Goal: Task Accomplishment & Management: Complete application form

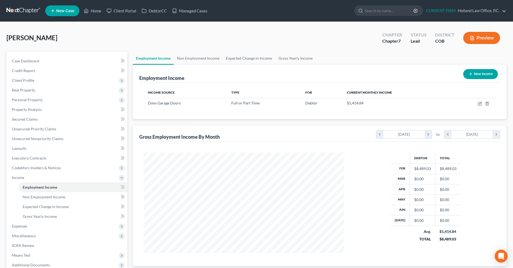
scroll to position [100, 212]
click at [22, 11] on link at bounding box center [23, 11] width 34 height 10
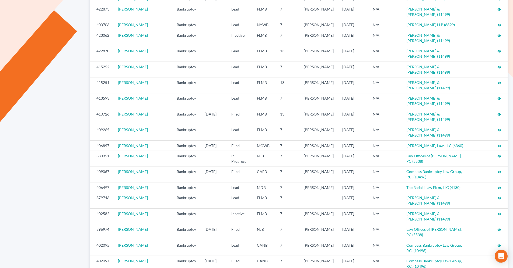
scroll to position [223, 0]
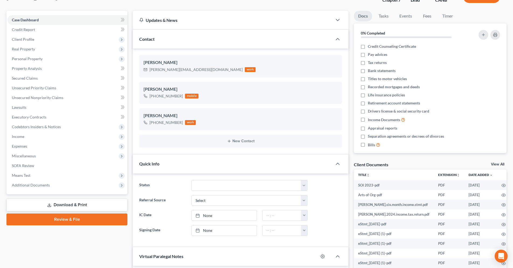
scroll to position [54, 0]
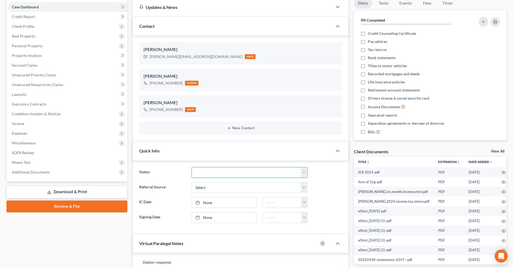
click at [304, 172] on select "Discharged Discharged & Reported Discharge Litigation Dismissal Notice Dismisse…" at bounding box center [250, 172] width 116 height 11
select select "8"
click at [192, 167] on select "Discharged Discharged & Reported Discharge Litigation Dismissal Notice Dismisse…" at bounding box center [250, 172] width 116 height 11
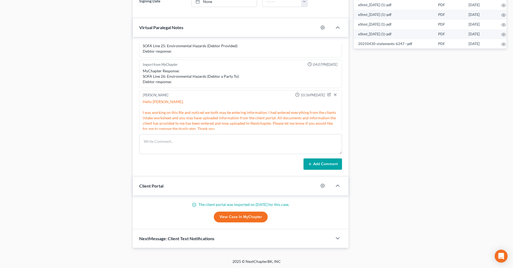
scroll to position [280, 0]
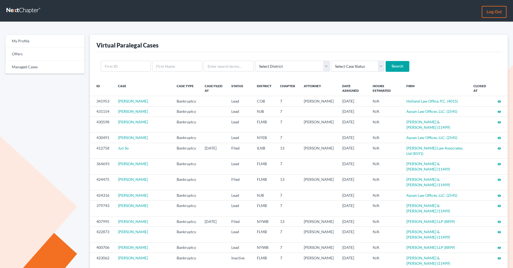
scroll to position [223, 0]
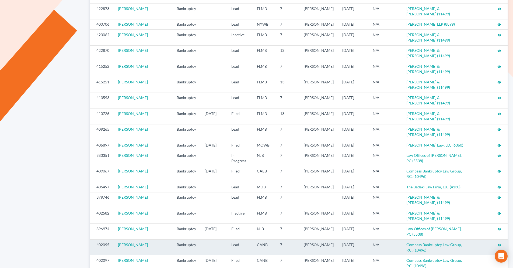
click at [499, 243] on icon "visibility" at bounding box center [500, 245] width 4 height 4
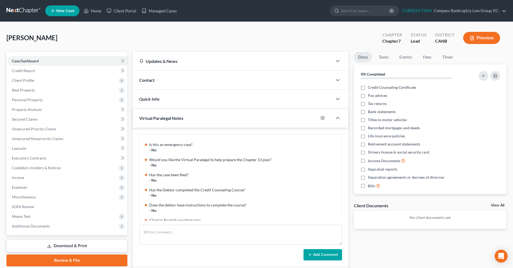
scroll to position [71, 0]
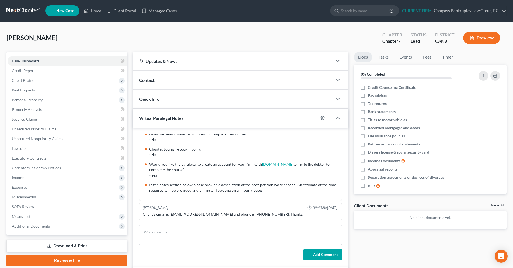
click at [151, 104] on div "Quick Info" at bounding box center [233, 98] width 200 height 19
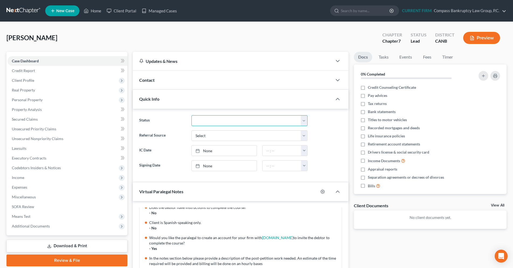
click at [303, 121] on select "Discharged Discharged & Reported Discharge Litigation Dismissal Notice Dismisse…" at bounding box center [250, 120] width 116 height 11
select select "8"
click at [192, 115] on select "Discharged Discharged & Reported Discharge Litigation Dismissal Notice Dismisse…" at bounding box center [250, 120] width 116 height 11
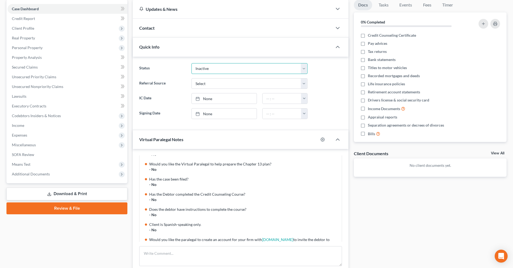
scroll to position [0, 0]
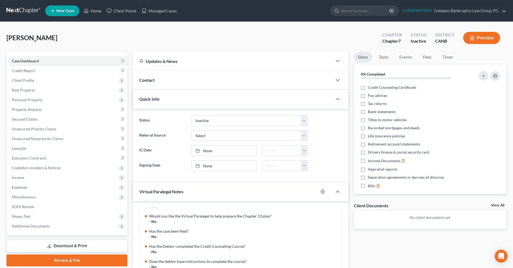
click at [21, 13] on link at bounding box center [23, 11] width 34 height 10
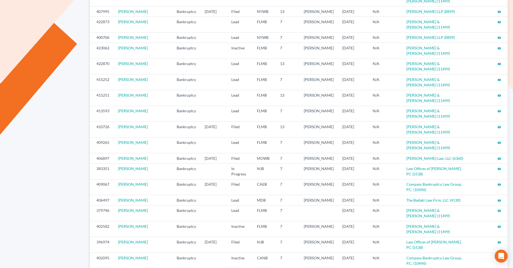
scroll to position [223, 0]
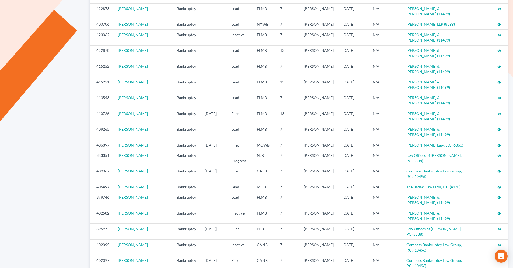
drag, startPoint x: 312, startPoint y: 238, endPoint x: 307, endPoint y: 236, distance: 4.8
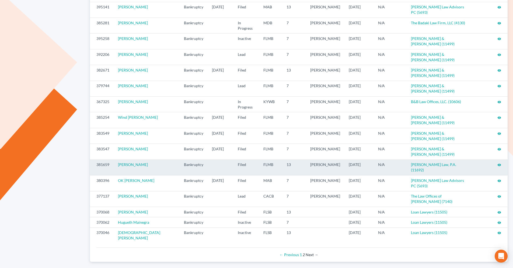
scroll to position [110, 0]
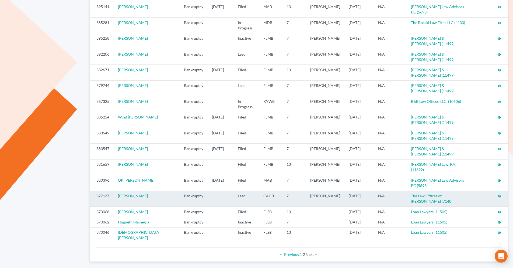
click at [499, 194] on icon "visibility" at bounding box center [500, 196] width 4 height 4
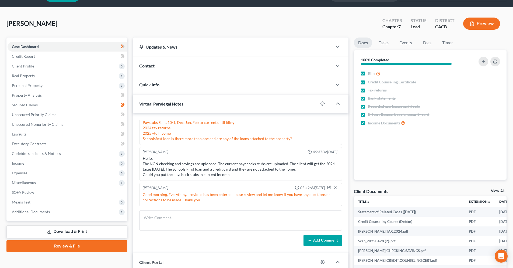
scroll to position [27, 0]
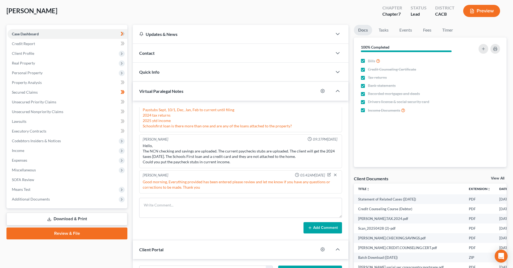
click at [176, 70] on div "Quick Info" at bounding box center [233, 71] width 200 height 19
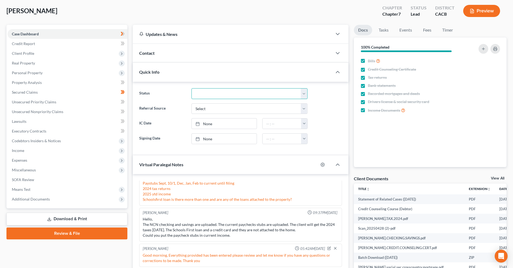
click at [306, 96] on select "Discharged Discharged & Reported Discharge Litigation Dismissal Notice Dismisse…" at bounding box center [250, 93] width 116 height 11
select select "8"
click at [192, 88] on select "Discharged Discharged & Reported Discharge Litigation Dismissal Notice Dismisse…" at bounding box center [250, 93] width 116 height 11
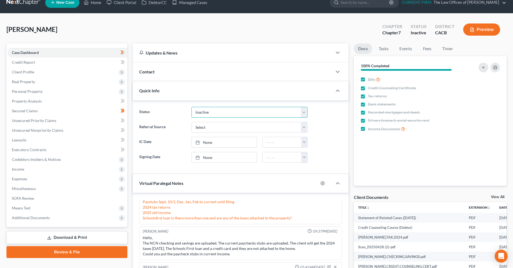
scroll to position [0, 0]
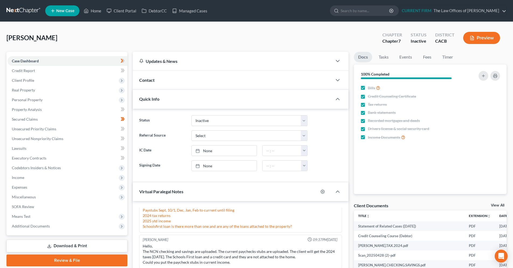
click at [25, 12] on link at bounding box center [23, 11] width 34 height 10
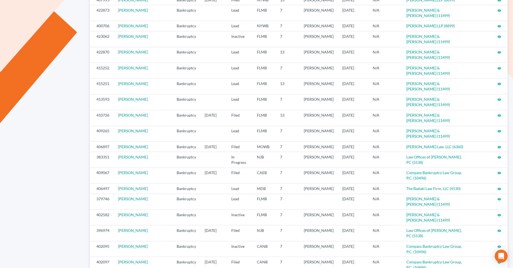
scroll to position [223, 0]
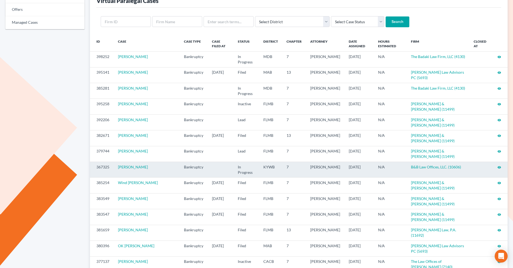
scroll to position [54, 0]
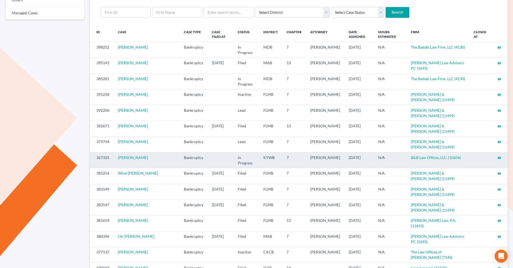
click at [500, 156] on icon "visibility" at bounding box center [500, 158] width 4 height 4
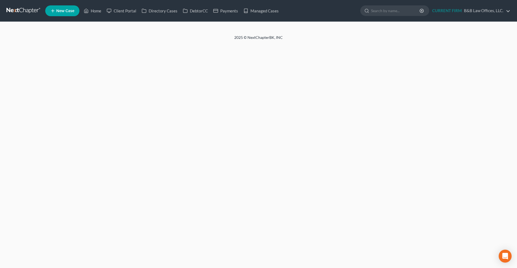
select select "1"
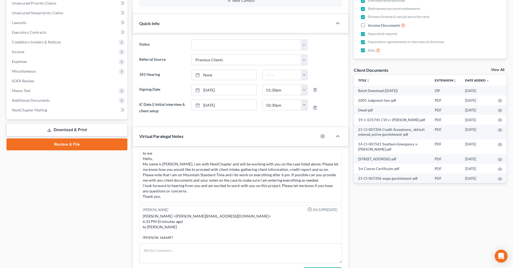
scroll to position [135, 0]
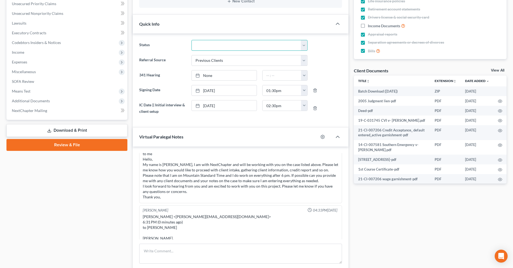
click at [305, 45] on select "Discharged Discharged & Reported Discharge Litigation Dismissal Notice Dismisse…" at bounding box center [250, 45] width 116 height 11
select select "8"
click at [192, 40] on select "Discharged Discharged & Reported Discharge Litigation Dismissal Notice Dismisse…" at bounding box center [250, 45] width 116 height 11
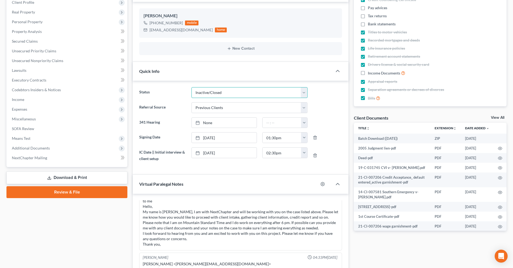
scroll to position [81, 0]
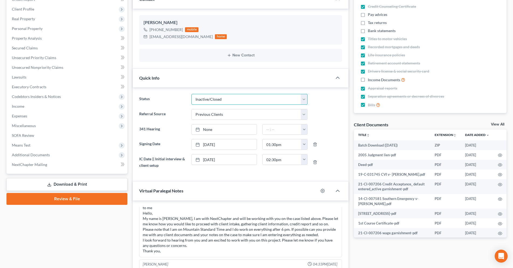
click at [307, 100] on select "Discharged Discharged & Reported Discharge Litigation Dismissal Notice Dismisse…" at bounding box center [250, 99] width 116 height 11
click at [192, 94] on select "Discharged Discharged & Reported Discharge Litigation Dismissal Notice Dismisse…" at bounding box center [250, 99] width 116 height 11
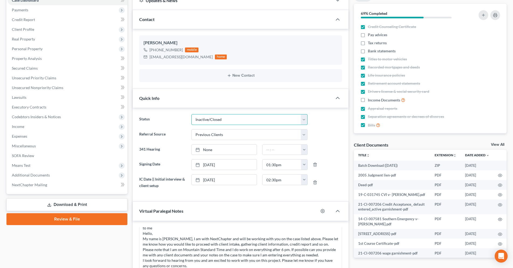
scroll to position [0, 0]
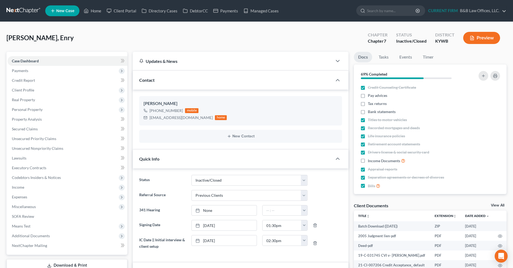
click at [23, 14] on link at bounding box center [23, 11] width 34 height 10
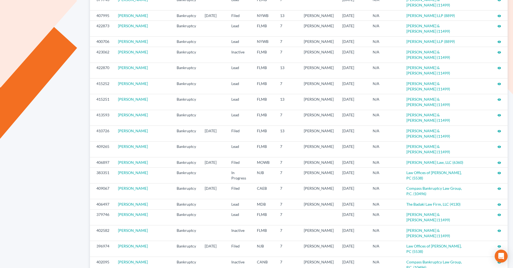
scroll to position [223, 0]
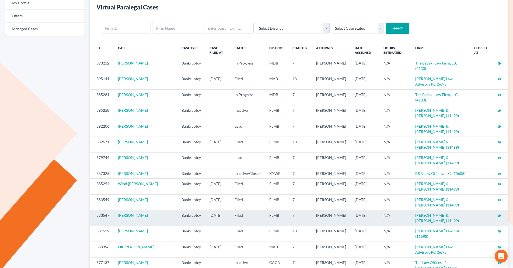
scroll to position [94, 0]
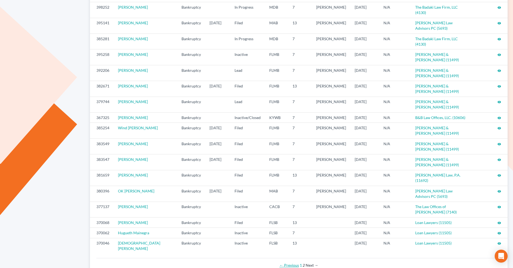
click at [293, 262] on link "← Previous" at bounding box center [289, 264] width 19 height 5
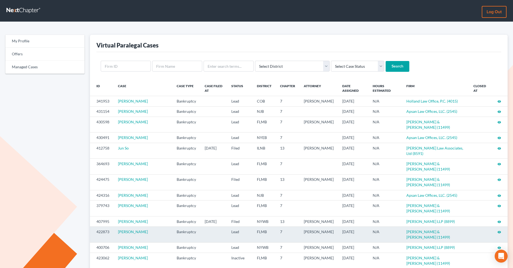
click at [499, 230] on icon "visibility" at bounding box center [500, 232] width 4 height 4
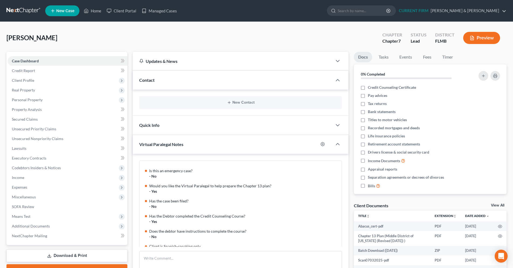
scroll to position [96, 0]
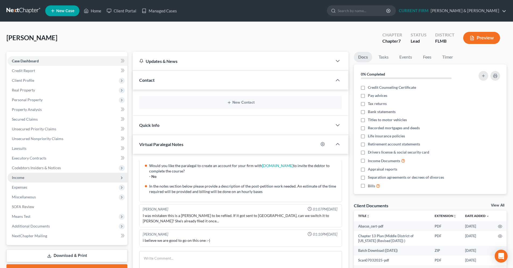
click at [37, 179] on span "Income" at bounding box center [68, 177] width 120 height 10
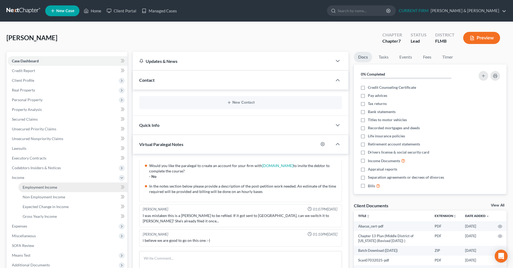
click at [55, 185] on span "Employment Income" at bounding box center [40, 187] width 34 height 5
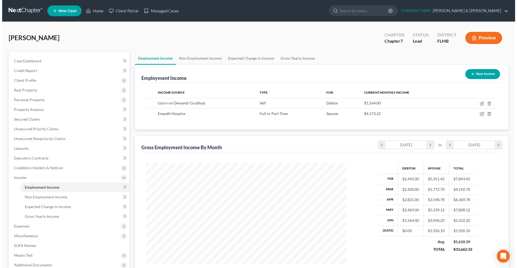
scroll to position [100, 212]
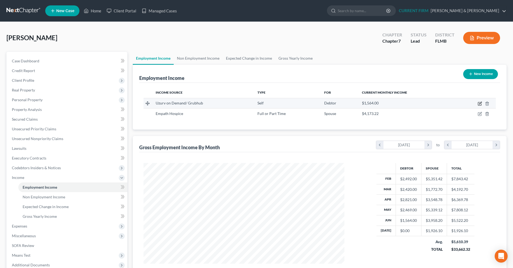
click at [481, 104] on icon "button" at bounding box center [479, 103] width 3 height 3
select select "1"
select select "48"
select select "0"
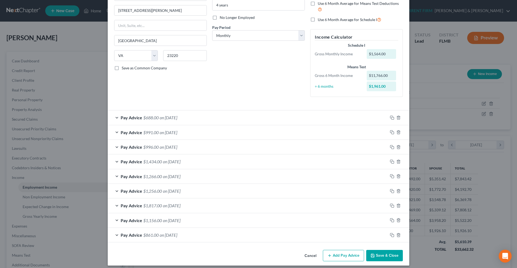
scroll to position [65, 0]
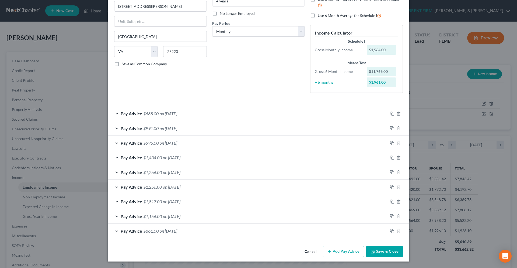
click at [338, 254] on button "Add Pay Advice" at bounding box center [343, 250] width 41 height 11
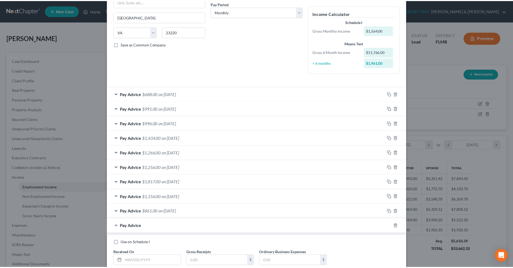
scroll to position [121, 0]
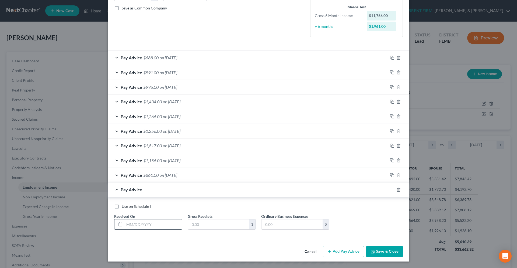
click at [155, 221] on input "text" at bounding box center [153, 224] width 58 height 10
type input "[DATE]"
click at [214, 228] on input "text" at bounding box center [218, 224] width 61 height 10
type input "1,663"
click at [265, 225] on input "text" at bounding box center [292, 224] width 61 height 10
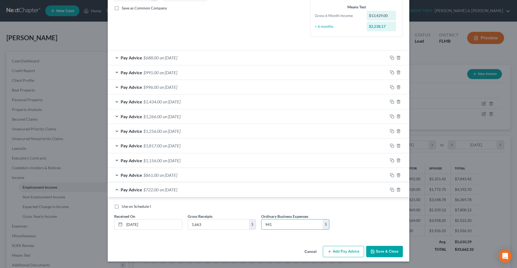
type input "941"
click at [266, 238] on div "Use on Schedule I Received On * [DATE] Gross Receipts 1,663 $ Ordinary Business…" at bounding box center [259, 217] width 302 height 41
click at [391, 250] on button "Save & Close" at bounding box center [384, 250] width 37 height 11
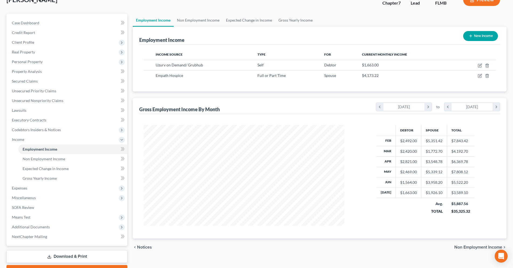
scroll to position [67, 0]
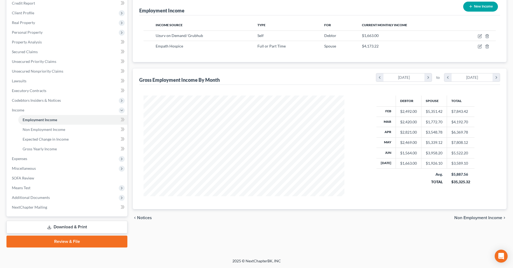
click at [486, 217] on span "Non Employment Income" at bounding box center [478, 217] width 48 height 4
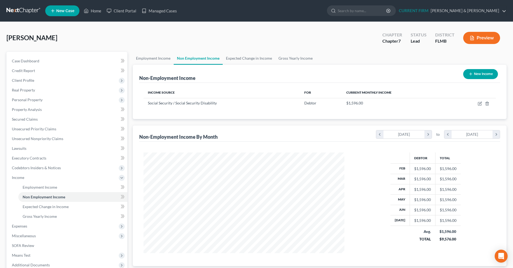
scroll to position [100, 212]
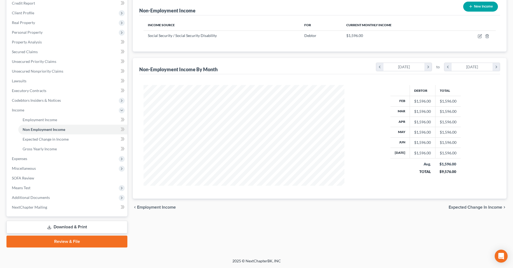
click at [479, 209] on span "Expected Change in Income" at bounding box center [476, 207] width 54 height 4
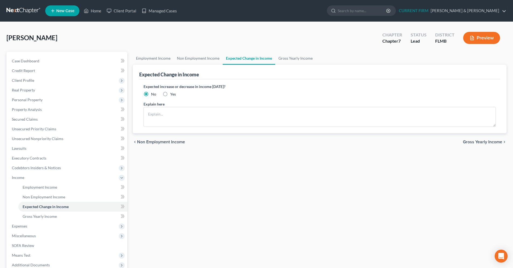
click at [476, 145] on div "chevron_left Non Employment Income Gross Yearly Income chevron_right" at bounding box center [320, 141] width 374 height 17
click at [476, 142] on span "Gross Yearly Income" at bounding box center [482, 142] width 39 height 4
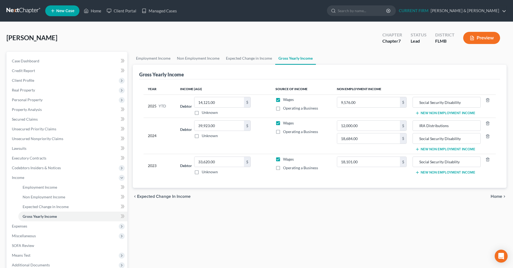
click at [492, 194] on span "Home" at bounding box center [497, 196] width 12 height 4
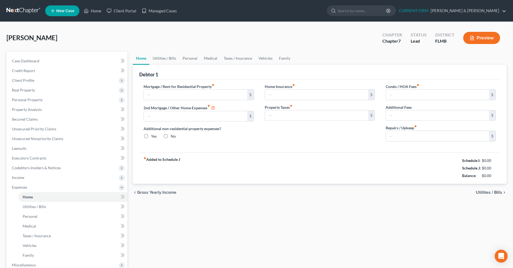
type input "1,260.71"
type input "0.00"
radio input "true"
type input "0.00"
type input "218.00"
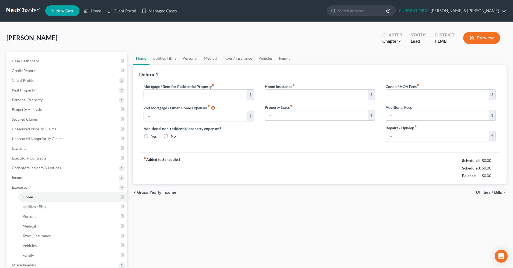
type input "0.00"
type input "267.00"
click at [488, 191] on span "Utilities / Bills" at bounding box center [489, 192] width 26 height 4
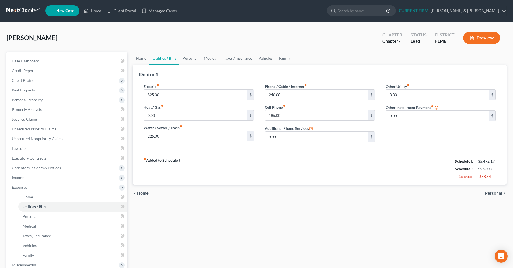
click at [143, 192] on span "Home" at bounding box center [143, 193] width 12 height 4
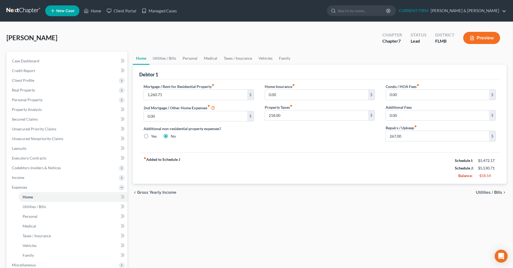
click at [484, 195] on div "chevron_left Gross Yearly Income Utilities / Bills chevron_right" at bounding box center [320, 191] width 374 height 17
click at [485, 191] on span "Utilities / Bills" at bounding box center [489, 192] width 26 height 4
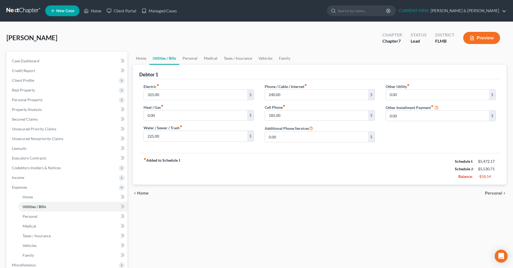
click at [485, 191] on span "Personal" at bounding box center [493, 193] width 17 height 4
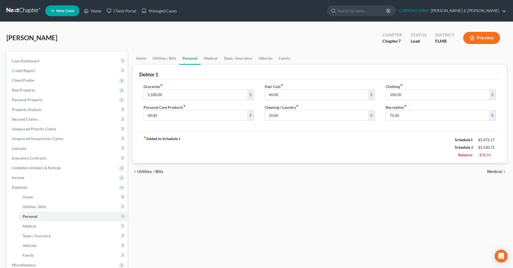
click at [500, 169] on span "Medical" at bounding box center [494, 171] width 15 height 4
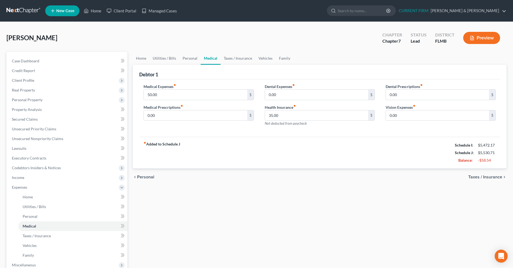
click at [500, 171] on div "chevron_left Personal Taxes / Insurance chevron_right" at bounding box center [320, 176] width 374 height 17
click at [500, 175] on span "Taxes / Insurance" at bounding box center [485, 177] width 34 height 4
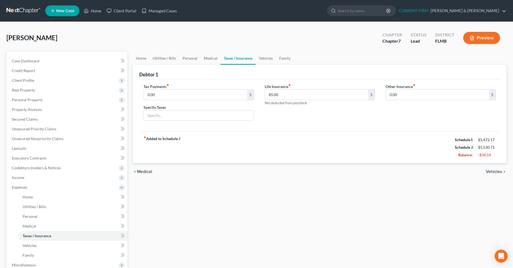
click at [500, 172] on span "Vehicles" at bounding box center [494, 171] width 16 height 4
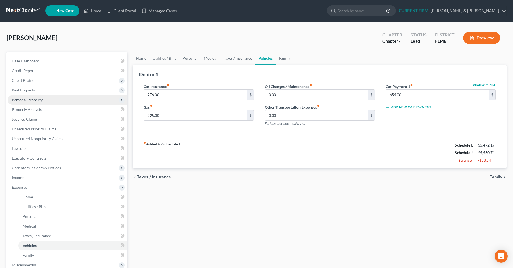
click at [42, 102] on span "Personal Property" at bounding box center [68, 100] width 120 height 10
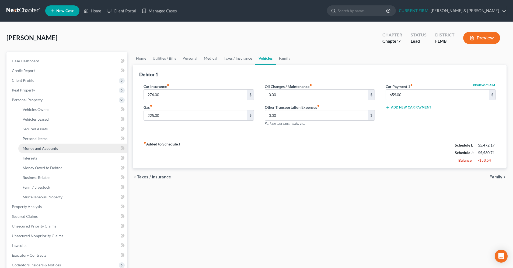
click at [46, 147] on span "Money and Accounts" at bounding box center [40, 148] width 35 height 5
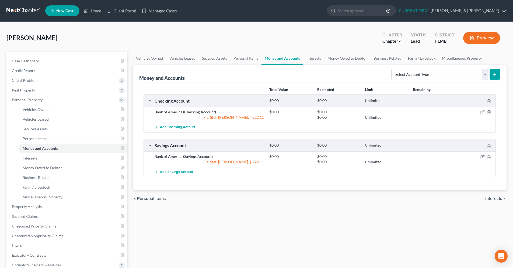
click at [483, 112] on icon "button" at bounding box center [483, 112] width 4 height 4
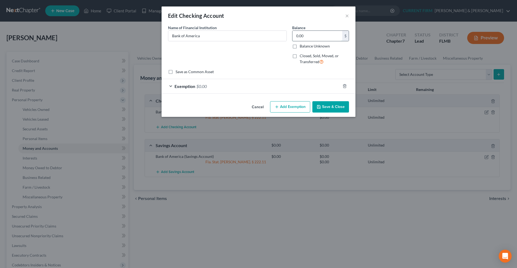
click at [303, 34] on input "0.00" at bounding box center [318, 36] width 50 height 10
click at [336, 106] on button "Save & Close" at bounding box center [330, 106] width 37 height 11
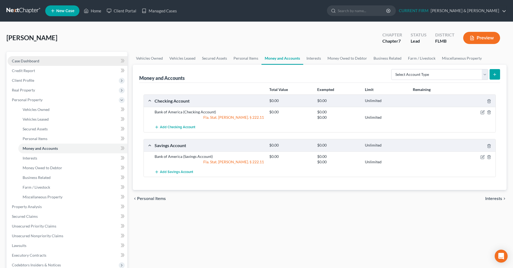
click at [21, 62] on span "Case Dashboard" at bounding box center [25, 60] width 27 height 5
